Goal: Navigation & Orientation: Find specific page/section

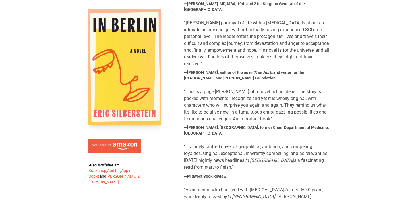
scroll to position [439, 0]
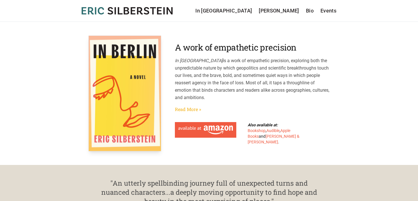
click at [192, 109] on link "Read More »" at bounding box center [188, 109] width 26 height 7
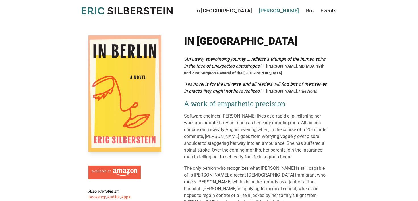
click at [291, 13] on link "[PERSON_NAME]" at bounding box center [279, 11] width 40 height 8
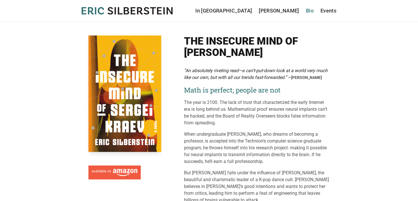
click at [307, 11] on link "Bio" at bounding box center [310, 11] width 8 height 8
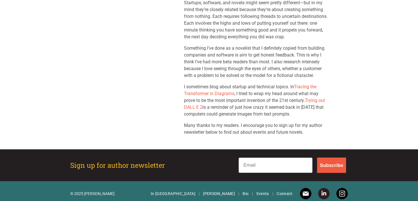
scroll to position [137, 0]
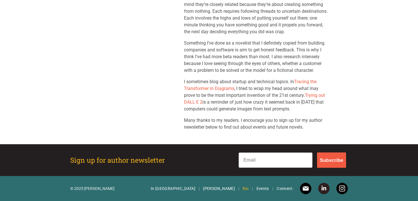
click at [243, 188] on link "Bio" at bounding box center [245, 189] width 6 height 6
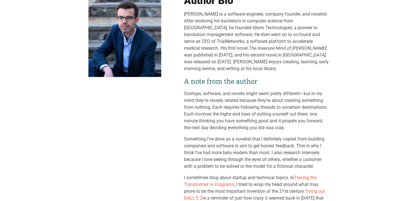
scroll to position [137, 0]
